Goal: Find specific page/section: Find specific page/section

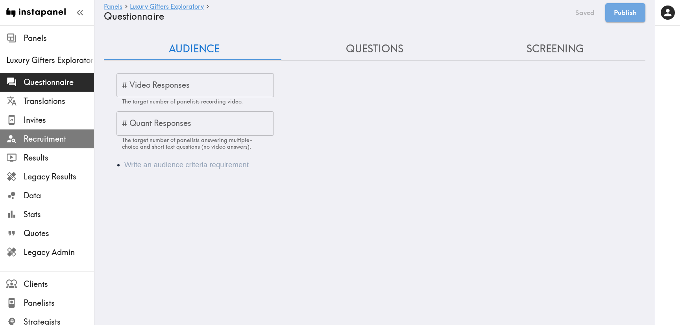
click at [67, 147] on div "Recruitment" at bounding box center [47, 139] width 94 height 20
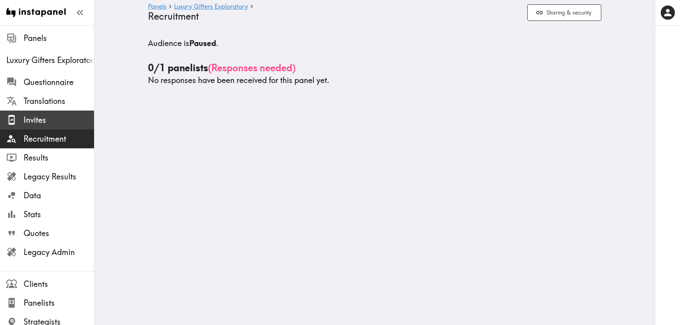
click at [32, 117] on span "Invites" at bounding box center [59, 120] width 70 height 11
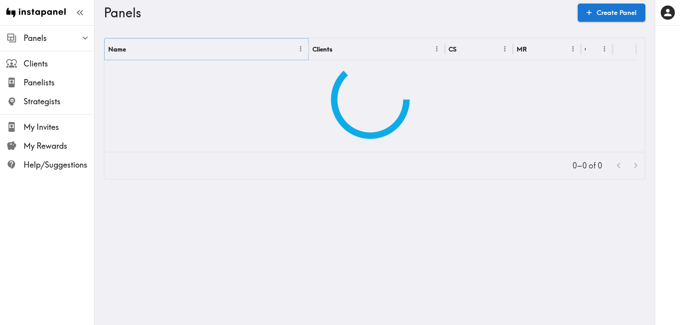
click at [302, 53] on button "Menu" at bounding box center [301, 49] width 12 height 12
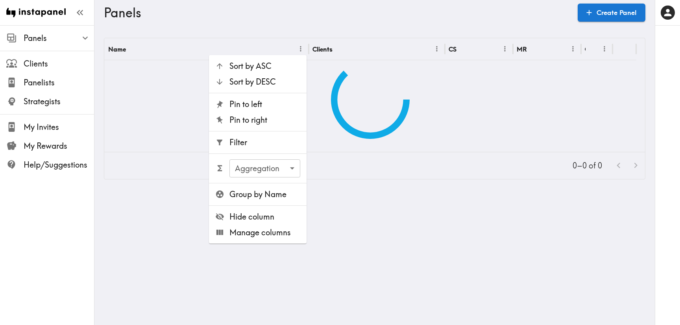
click at [277, 145] on span "Filter" at bounding box center [264, 142] width 71 height 11
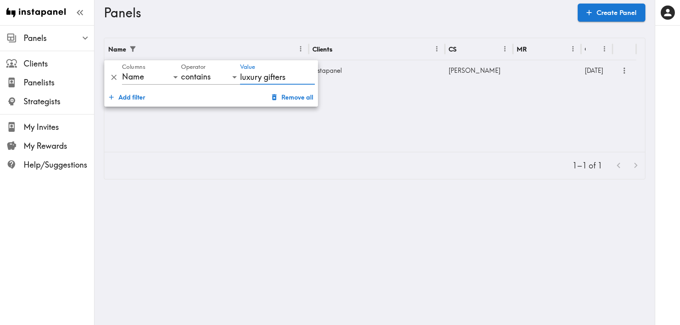
type input "luxury gifters"
click at [527, 69] on div at bounding box center [547, 70] width 68 height 20
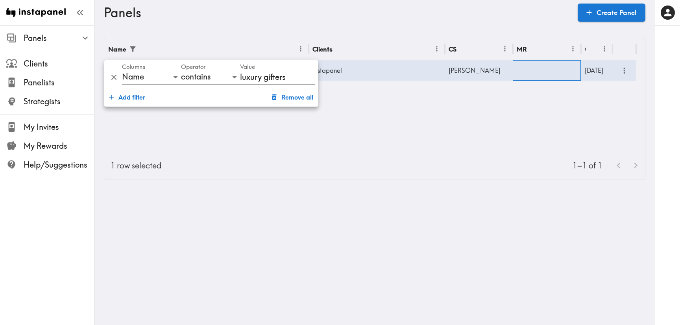
click at [527, 69] on div at bounding box center [547, 70] width 68 height 20
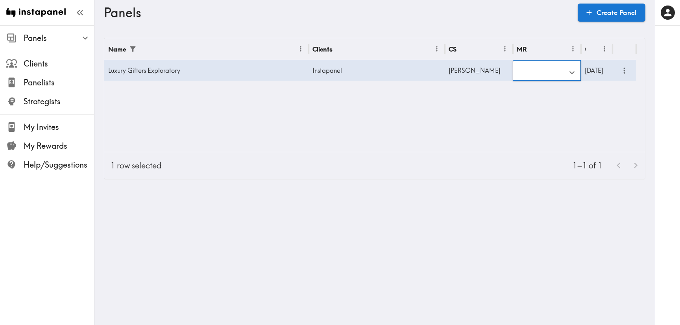
click at [529, 71] on input "text" at bounding box center [540, 72] width 49 height 17
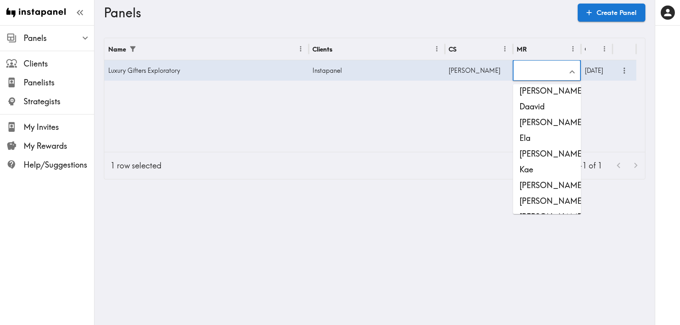
scroll to position [33, 0]
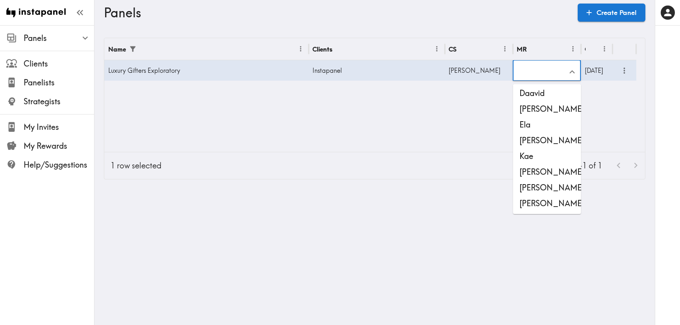
click at [545, 206] on li "[PERSON_NAME]" at bounding box center [547, 204] width 68 height 16
type input "[PERSON_NAME]"
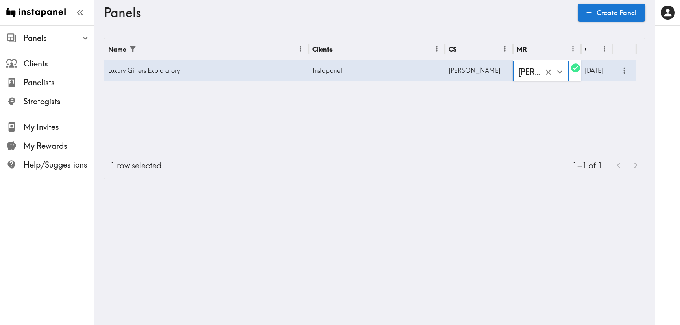
click at [549, 137] on div "Name Clients CS MR Created Luxury Gifters Exploratory Instapanel [PERSON_NAME] …" at bounding box center [374, 95] width 541 height 114
